Goal: Information Seeking & Learning: Learn about a topic

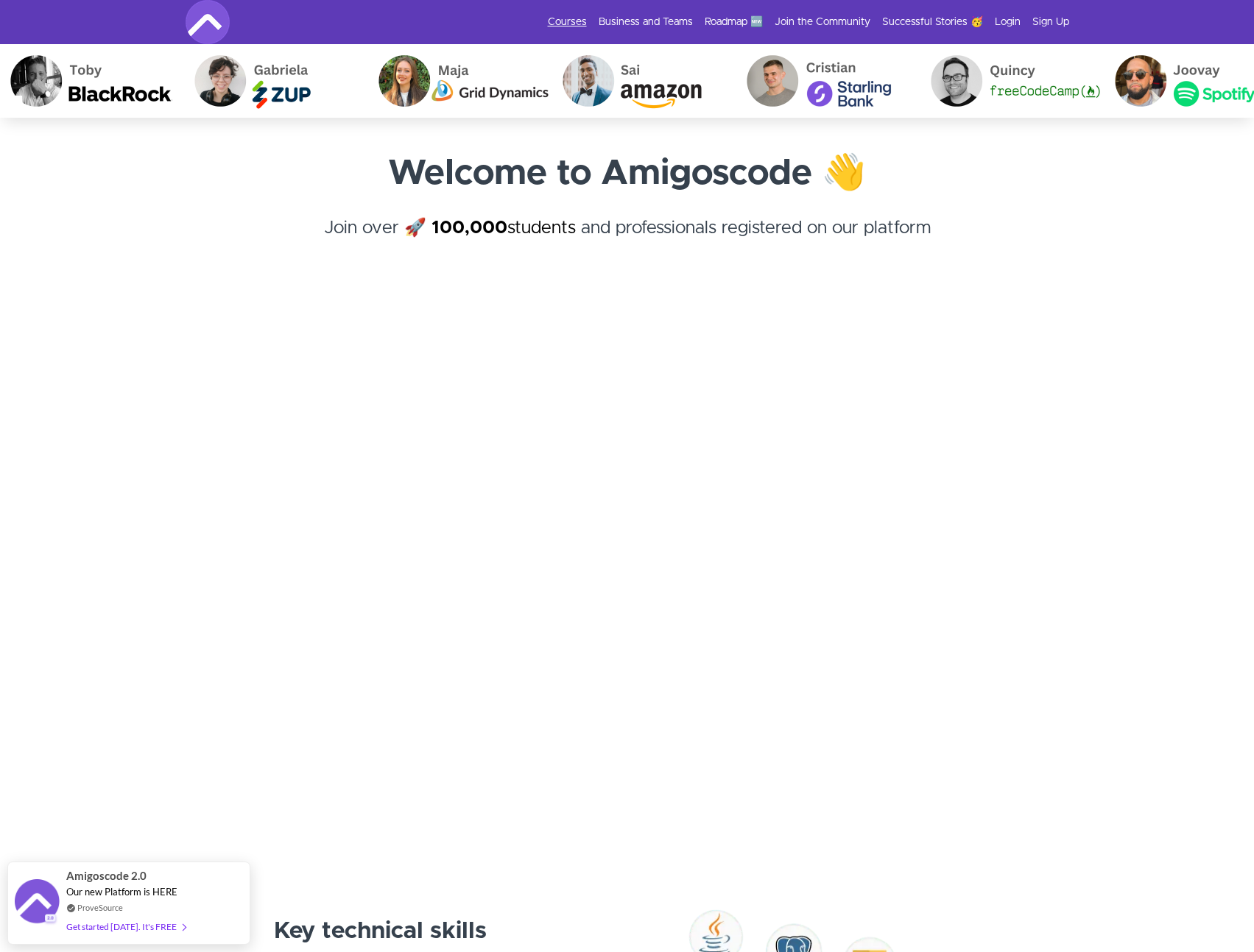
click at [571, 20] on link "Courses" at bounding box center [568, 22] width 39 height 15
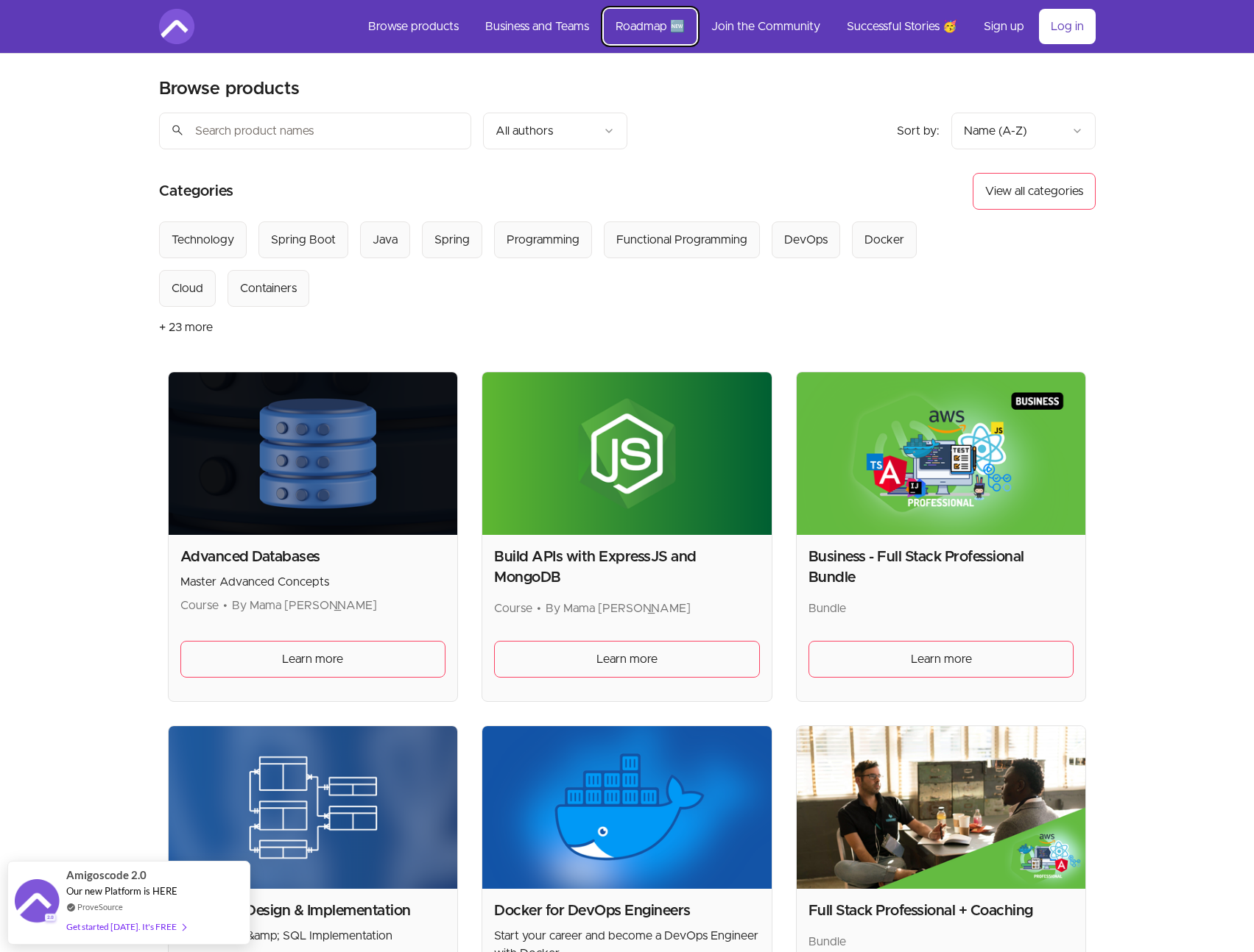
click at [646, 19] on link "Roadmap 🆕" at bounding box center [650, 26] width 93 height 35
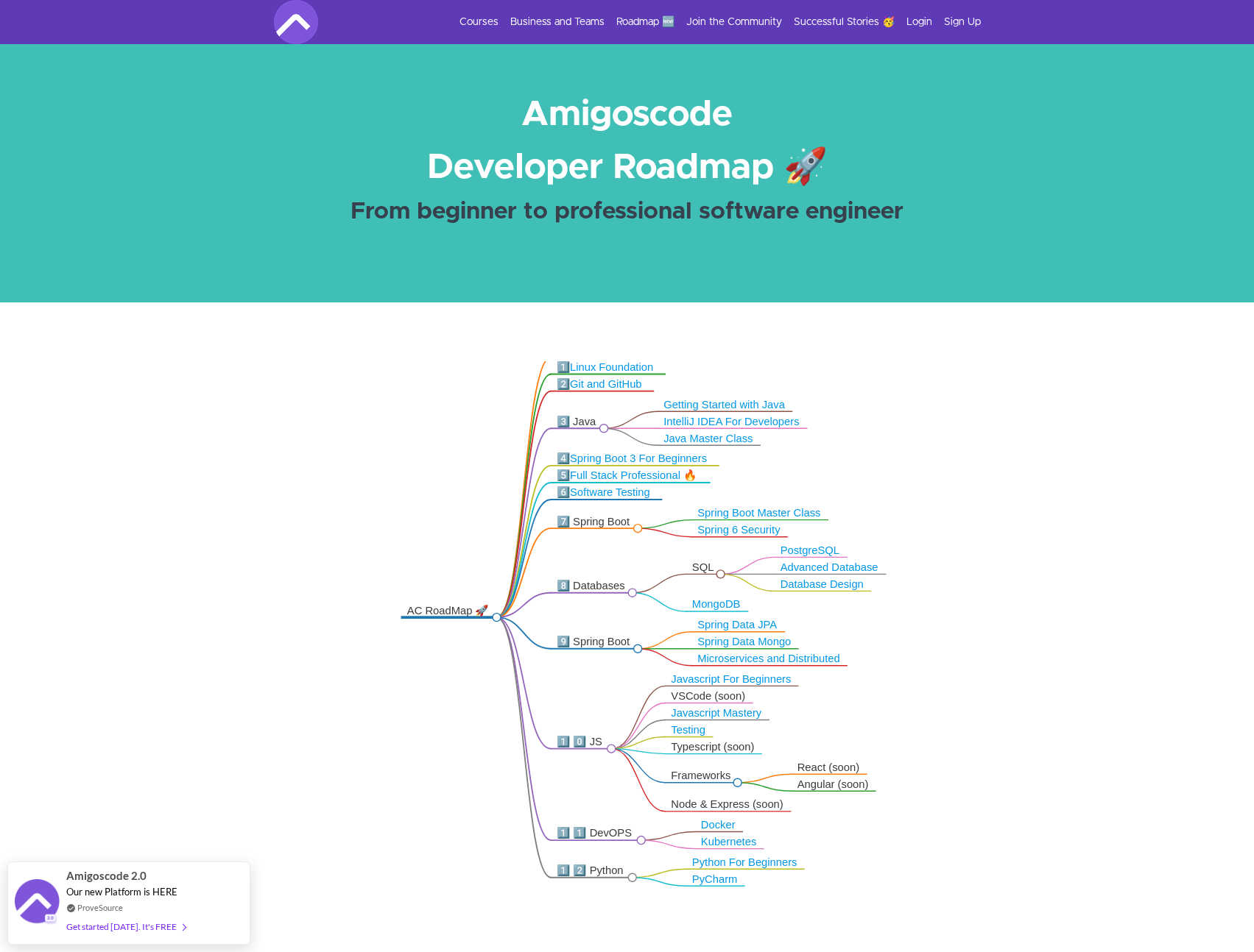
click at [653, 31] on div "Courses Business and Teams Roadmap 🆕 Join the Community Successful Stories 🥳 Lo…" at bounding box center [627, 22] width 707 height 44
click at [646, 19] on link "Roadmap 🆕" at bounding box center [645, 22] width 58 height 15
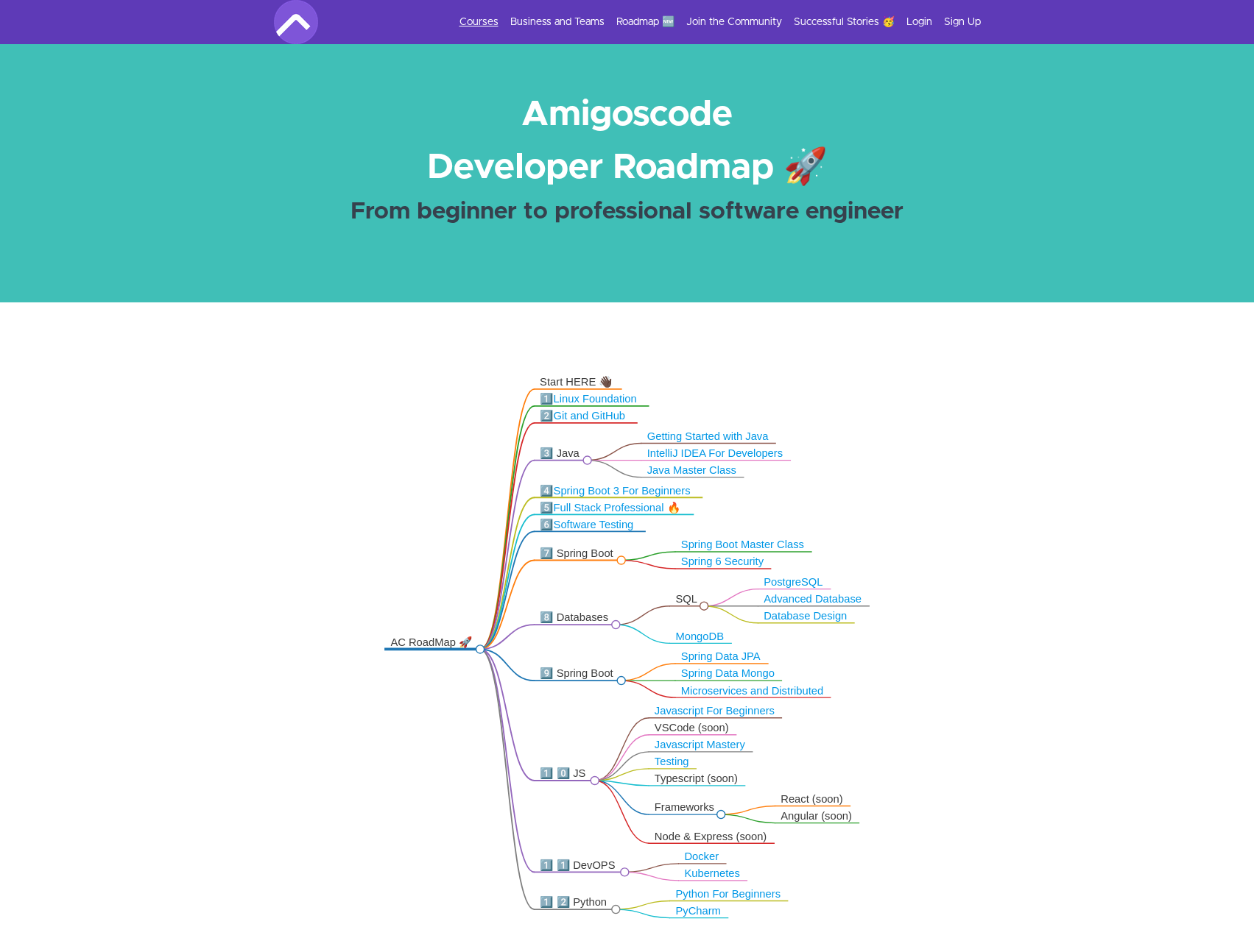
click at [486, 24] on link "Courses" at bounding box center [479, 22] width 39 height 15
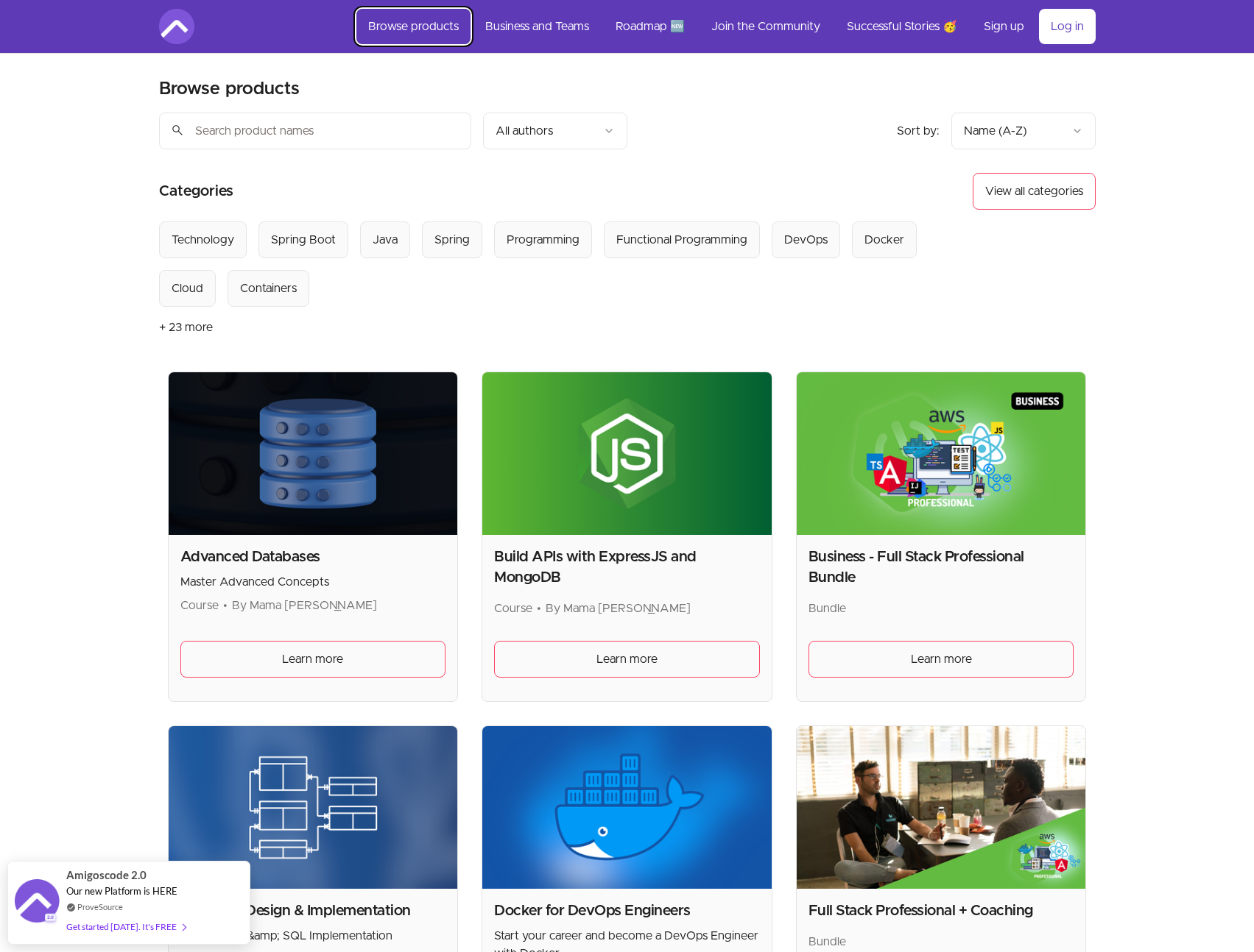
click at [400, 23] on link "Browse products" at bounding box center [413, 26] width 115 height 35
click at [408, 14] on link "Browse products" at bounding box center [413, 26] width 115 height 35
click at [177, 23] on img at bounding box center [176, 26] width 35 height 35
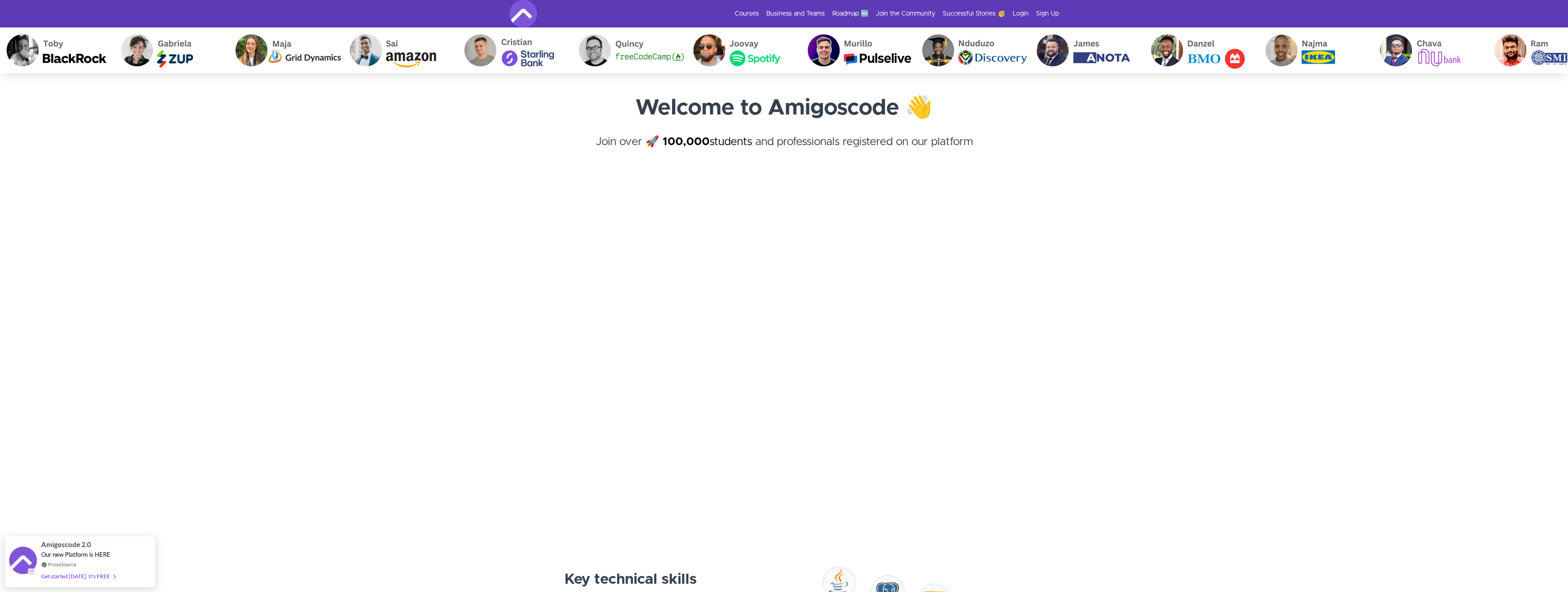
click at [514, 13] on img at bounding box center [523, 13] width 27 height 27
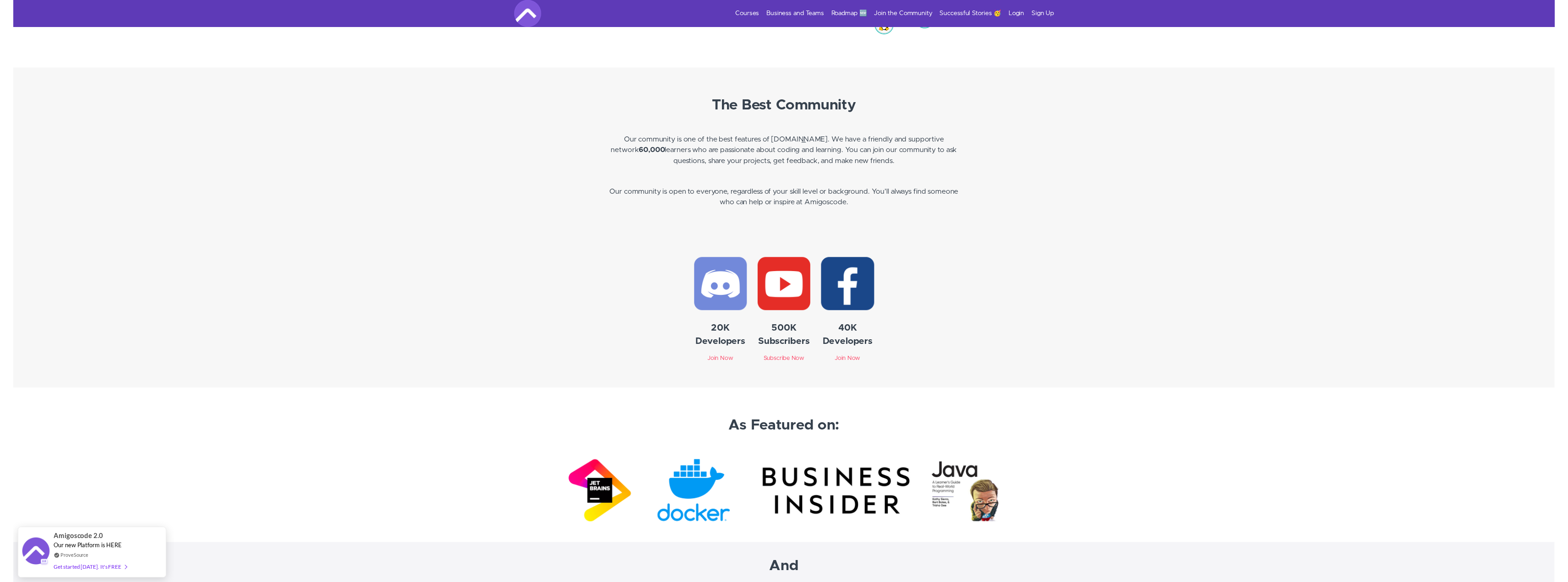
scroll to position [2472, 0]
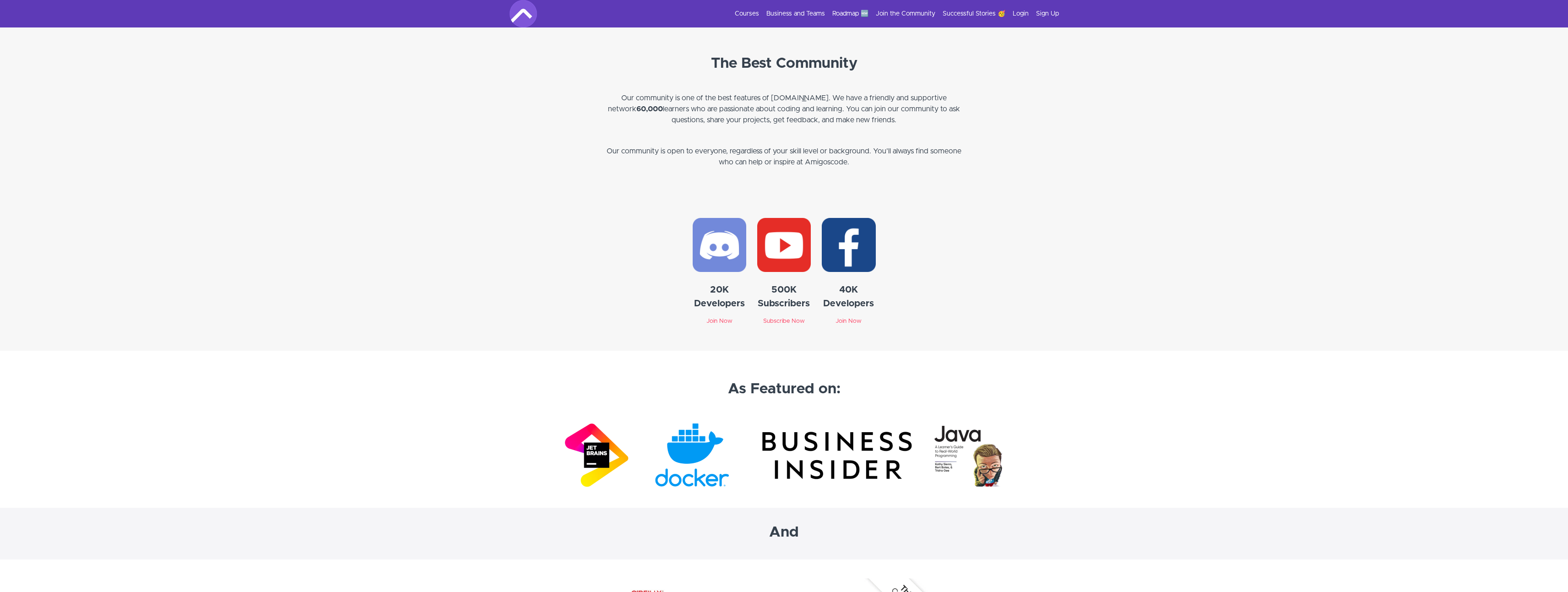
click at [717, 250] on img at bounding box center [719, 245] width 54 height 54
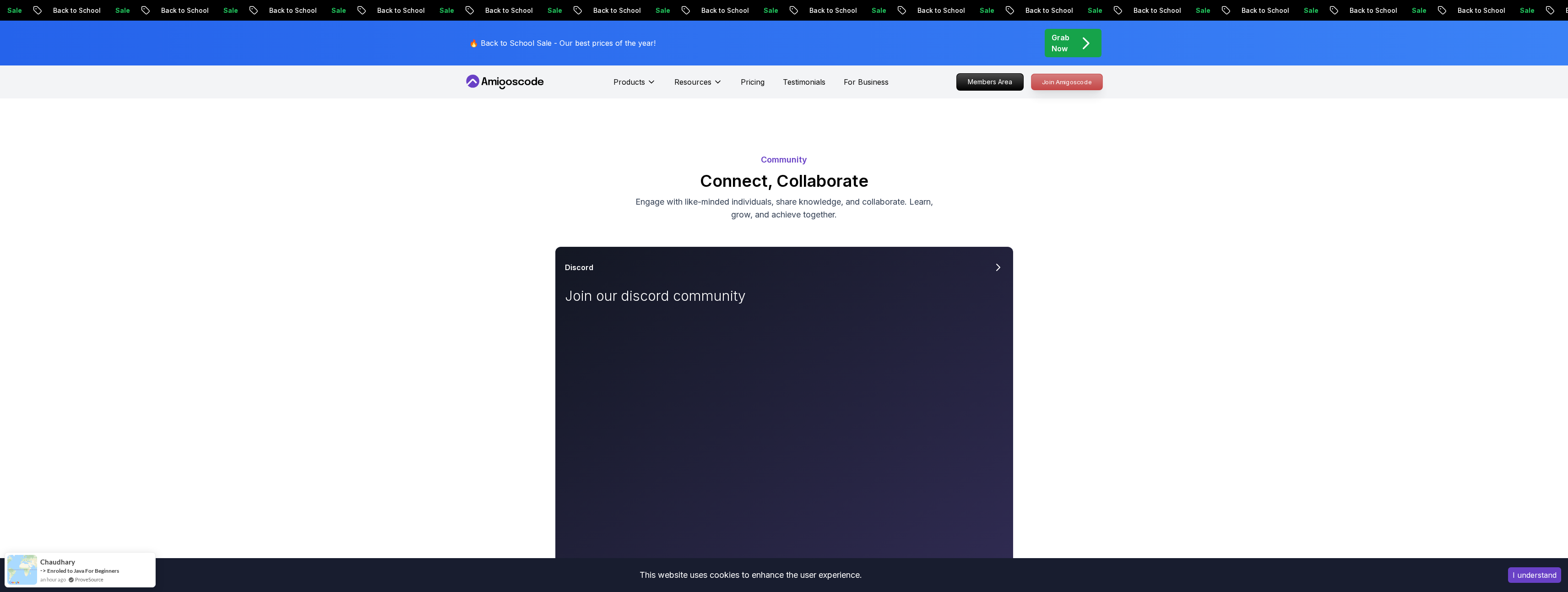
click at [1071, 79] on p "Join Amigoscode" at bounding box center [1067, 82] width 71 height 16
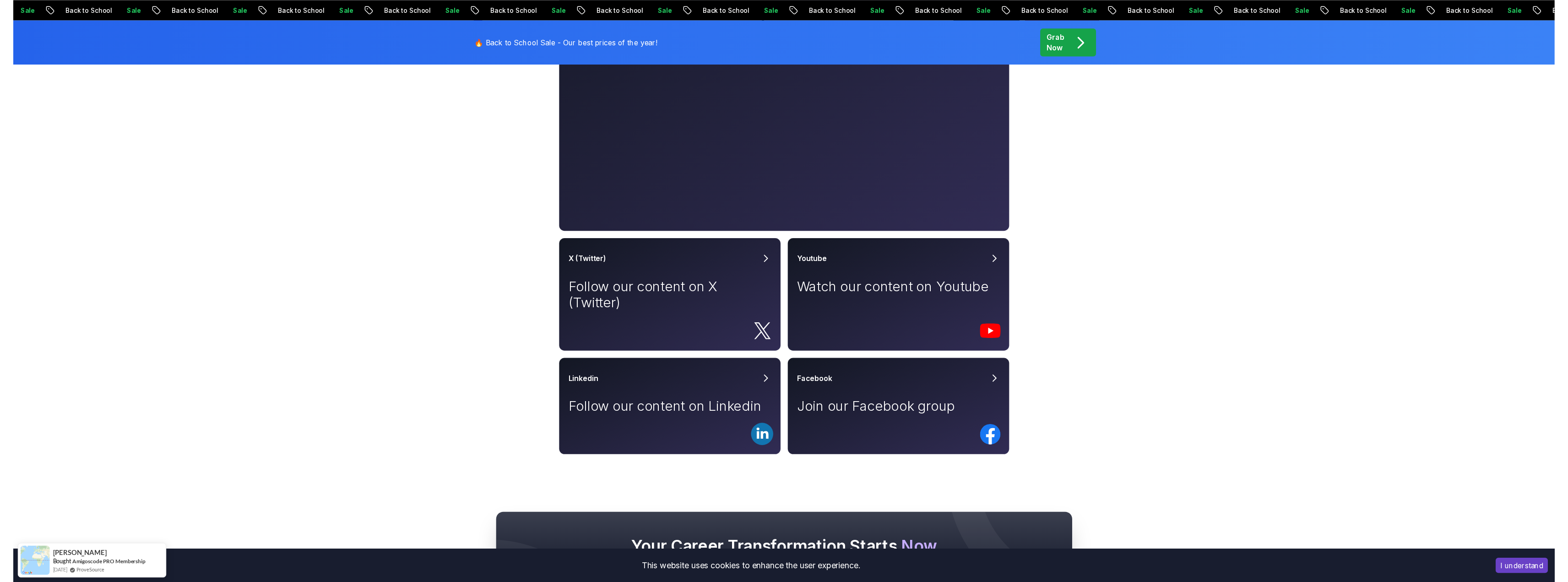
scroll to position [320, 0]
